Goal: Information Seeking & Learning: Learn about a topic

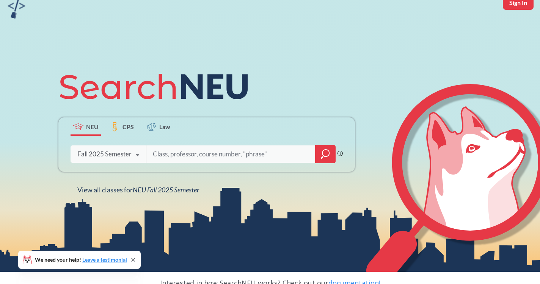
scroll to position [44, 0]
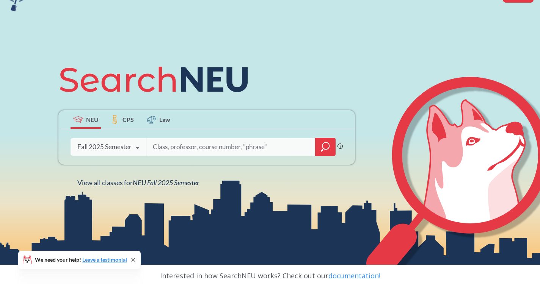
click at [325, 146] on icon "magnifying glass" at bounding box center [325, 147] width 9 height 11
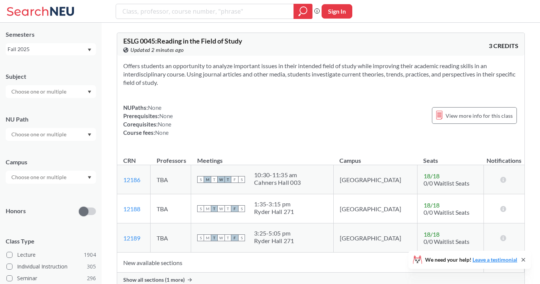
scroll to position [26, 0]
click at [63, 178] on input "text" at bounding box center [40, 176] width 64 height 9
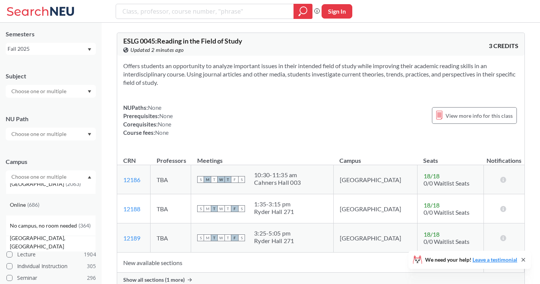
scroll to position [8, 0]
click at [36, 209] on span "( 686 )" at bounding box center [33, 206] width 12 height 6
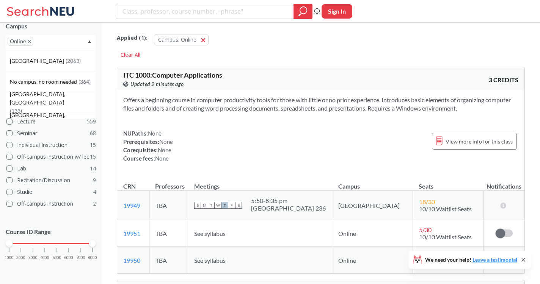
scroll to position [2, 0]
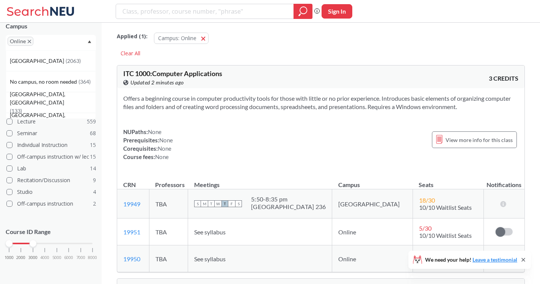
drag, startPoint x: 93, startPoint y: 245, endPoint x: 34, endPoint y: 250, distance: 59.3
click at [34, 250] on div "1000 2000 3000 4000 5000 6000 7000 8000" at bounding box center [51, 258] width 90 height 34
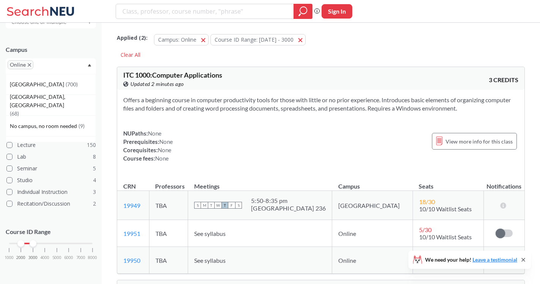
drag, startPoint x: 9, startPoint y: 244, endPoint x: 20, endPoint y: 245, distance: 11.4
click at [20, 245] on div at bounding box center [20, 243] width 7 height 7
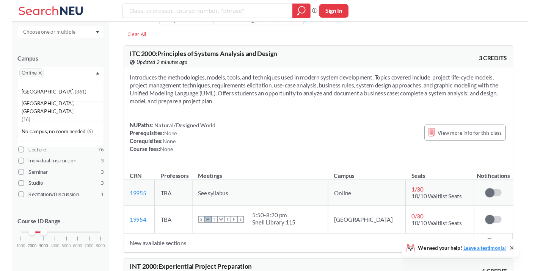
scroll to position [28, 0]
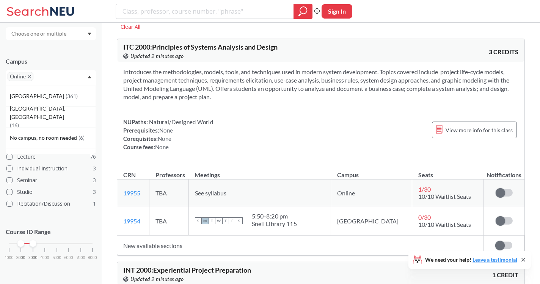
click at [295, 99] on section "Introduces the methodologies, models, tools, and techniques used in modern syst…" at bounding box center [320, 84] width 395 height 33
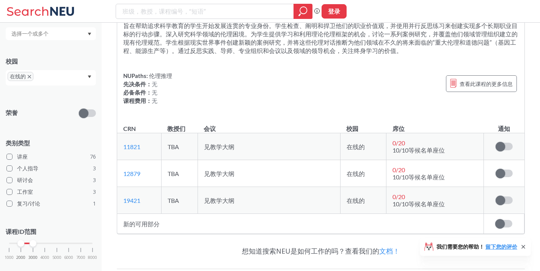
scroll to position [16916, 0]
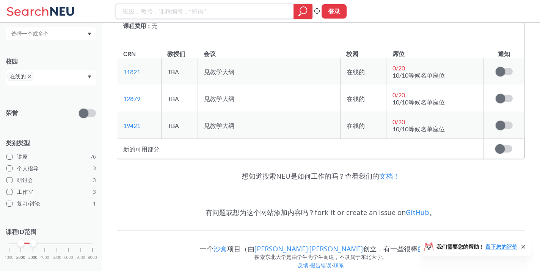
click at [166, 5] on input "search" at bounding box center [205, 11] width 166 height 13
type input "comm"
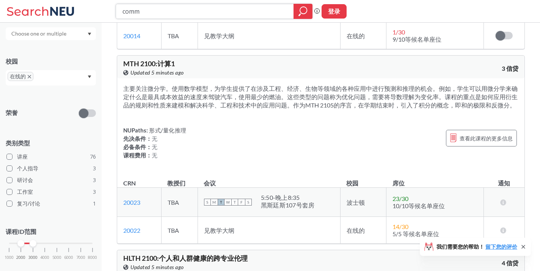
scroll to position [3228, 0]
click at [380, 151] on div "NUPaths: 形式/量化推理 先决条件： 无 必备条件： 无 课程费用： 无 查看此课程的更多信息" at bounding box center [320, 142] width 395 height 33
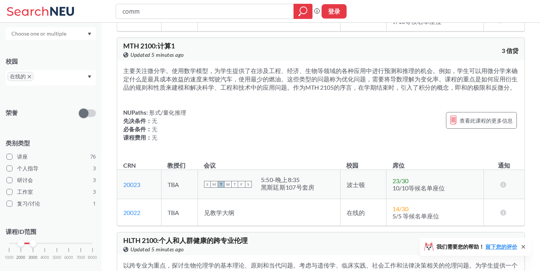
scroll to position [3245, 0]
drag, startPoint x: 168, startPoint y: 9, endPoint x: 109, endPoint y: 7, distance: 58.8
click at [109, 7] on div "comm 短语搜索确保准确的搜索结果出现在结果中。例如，如果你希望准确的短语“工作室设计”出现在搜索结果中，请用引号来包装它。 登录" at bounding box center [270, 11] width 540 height 23
type input "2720"
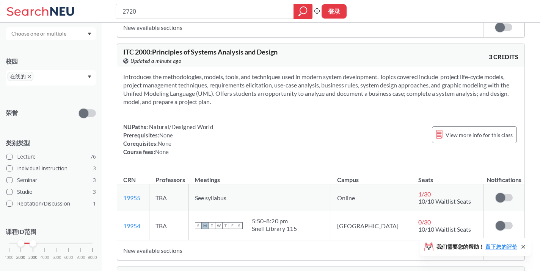
scroll to position [259, 0]
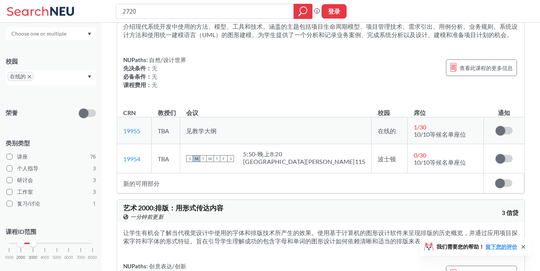
click at [30, 76] on icon "X to remove pill" at bounding box center [29, 76] width 3 height 3
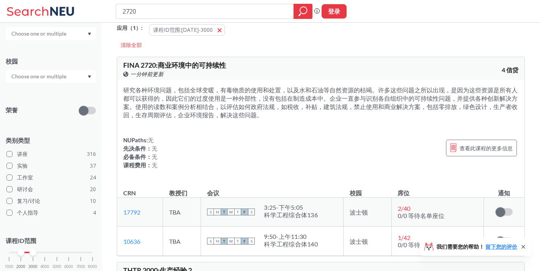
scroll to position [11, 0]
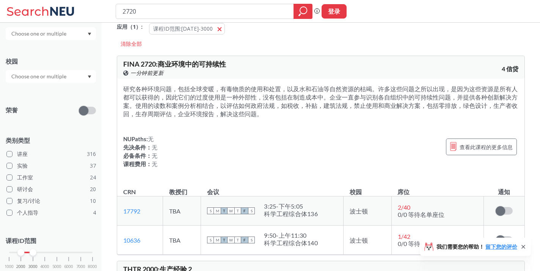
click at [157, 17] on input "2720" at bounding box center [205, 11] width 166 height 13
type input "2730"
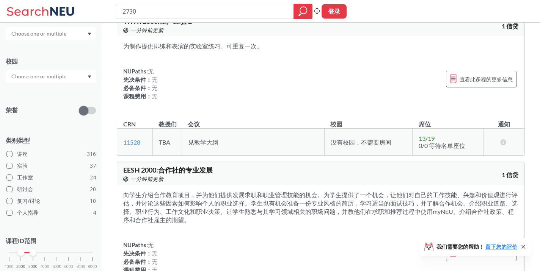
scroll to position [307, 0]
click at [255, 14] on input "2730" at bounding box center [205, 11] width 166 height 13
type input "2"
type input "music"
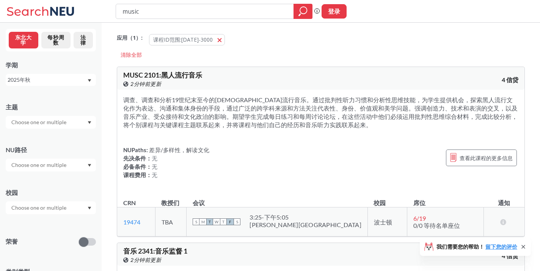
click at [70, 167] on div at bounding box center [51, 165] width 90 height 13
click at [72, 164] on div at bounding box center [51, 165] width 90 height 13
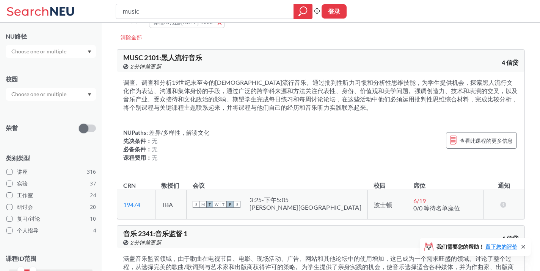
scroll to position [112, 0]
click at [55, 98] on input "text" at bounding box center [40, 95] width 64 height 9
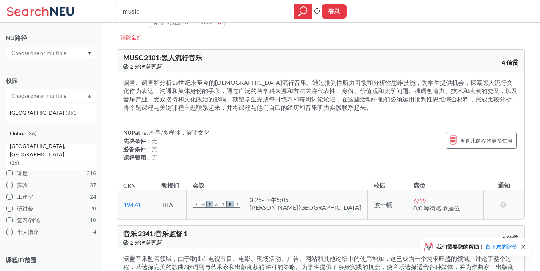
click at [39, 132] on div "Online ( 86 )" at bounding box center [53, 134] width 86 height 8
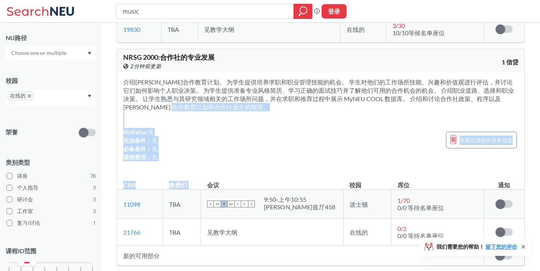
scroll to position [575, 0]
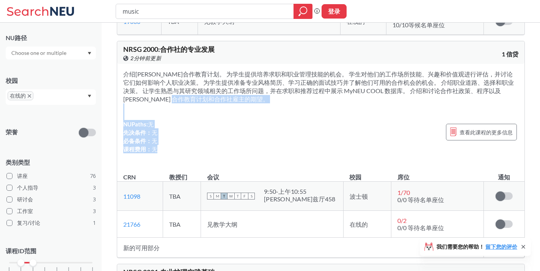
drag, startPoint x: 219, startPoint y: 195, endPoint x: 262, endPoint y: 152, distance: 61.1
click at [262, 152] on div "介绍[PERSON_NAME]合作教育计划。 为学生提供培养求职和职业管理技能的机会。 学生对他们的工作场所技能、兴趣和价值观进行评估，并讨论它们如何影响个人…" at bounding box center [320, 115] width 407 height 102
click at [262, 152] on div "NUPaths: 无 先决条件： 无 必备条件： 无 课程费用： 无 查看此课程的更多信息" at bounding box center [320, 136] width 395 height 33
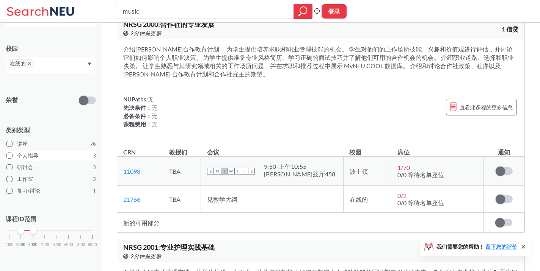
scroll to position [603, 0]
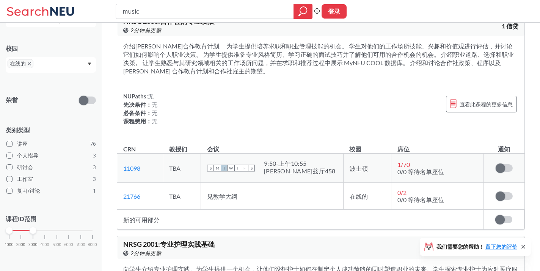
drag, startPoint x: 23, startPoint y: 231, endPoint x: 2, endPoint y: 231, distance: 20.8
click at [1, 231] on div "东北大学 每秒周数 法律 学期 2025年秋 主题 NU路径 校园 在线的 荣誉 类别类型 讲座 76 个人指导 3 研讨会 3 工作室 3 复习/讨论 1 …" at bounding box center [51, 147] width 102 height 249
drag, startPoint x: 34, startPoint y: 230, endPoint x: 19, endPoint y: 232, distance: 14.9
click at [19, 232] on div at bounding box center [20, 230] width 7 height 7
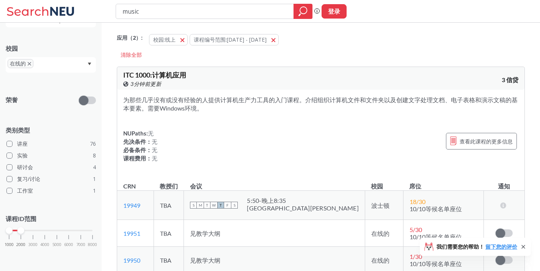
drag, startPoint x: 265, startPoint y: 10, endPoint x: 124, endPoint y: 20, distance: 141.0
click at [124, 20] on div "music 短语搜索确保准确的搜索结果出现在结果中。例如，如果你希望准确的短语“工作室设计”出现在搜索结果中，请用引号来包装它。 登录" at bounding box center [270, 11] width 540 height 23
type input "m"
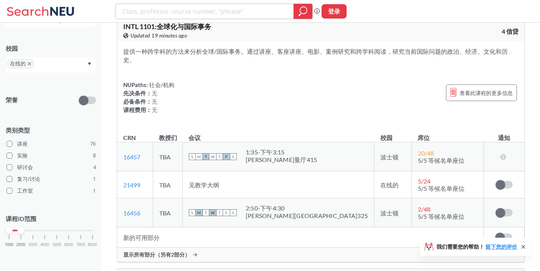
scroll to position [5192, 0]
